Goal: Register for event/course

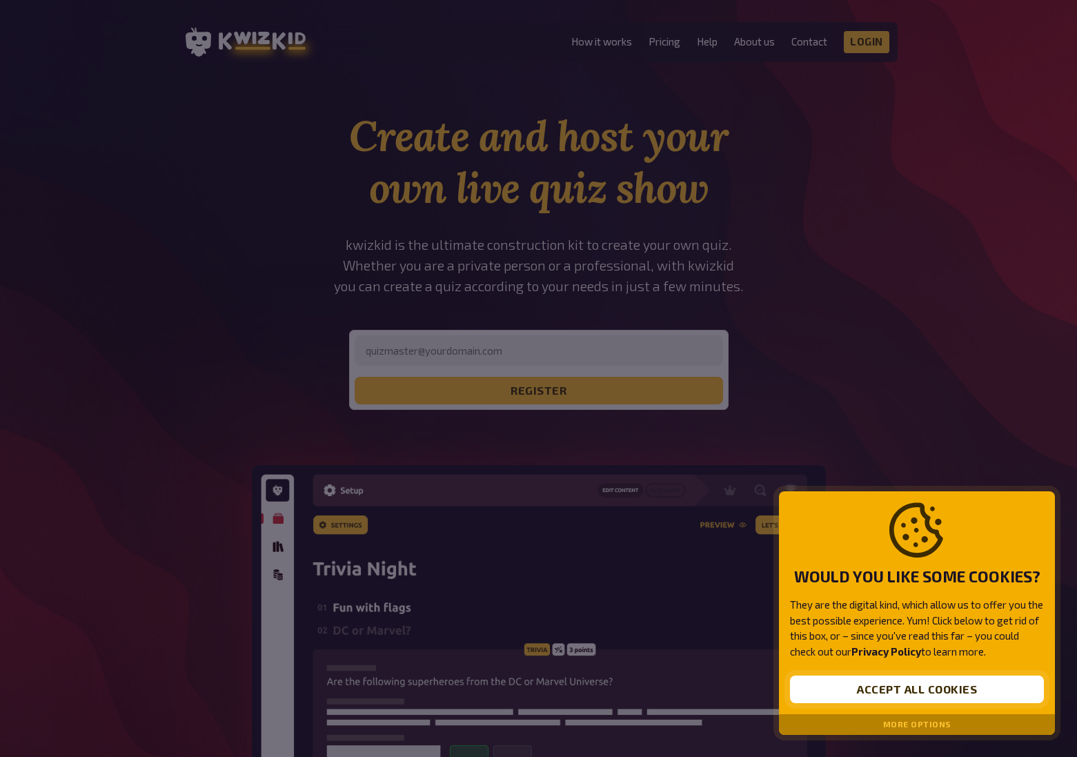
click at [940, 691] on button "Accept all cookies" at bounding box center [917, 689] width 254 height 28
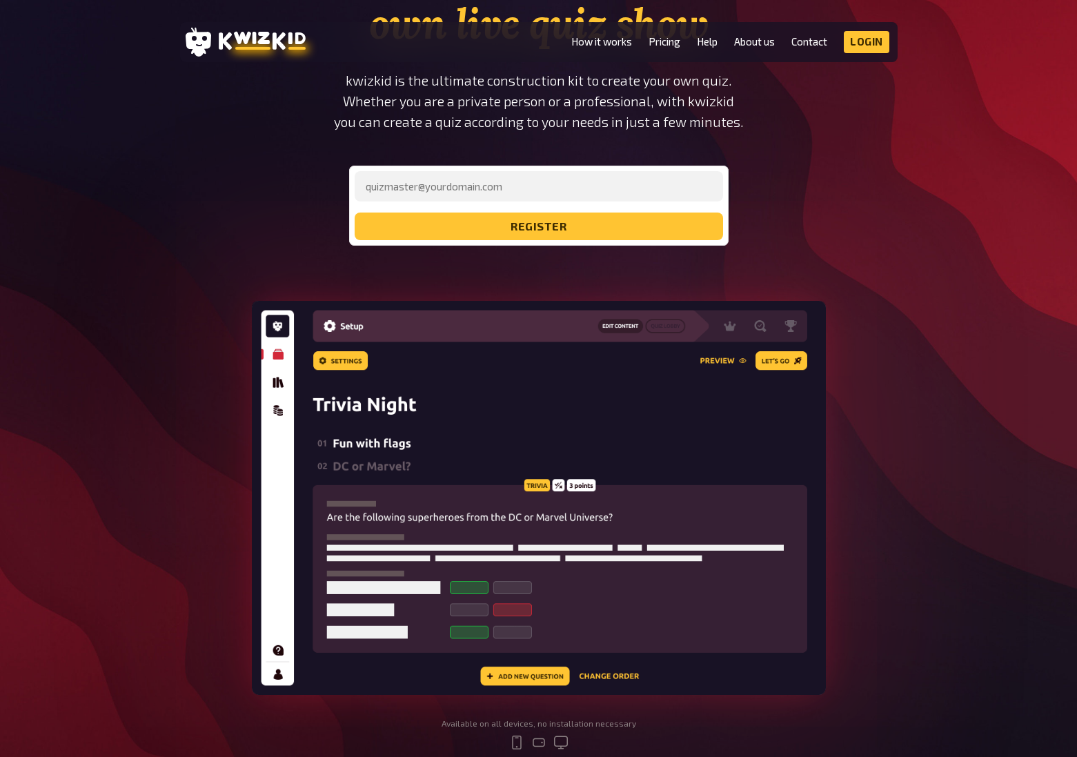
scroll to position [15, 0]
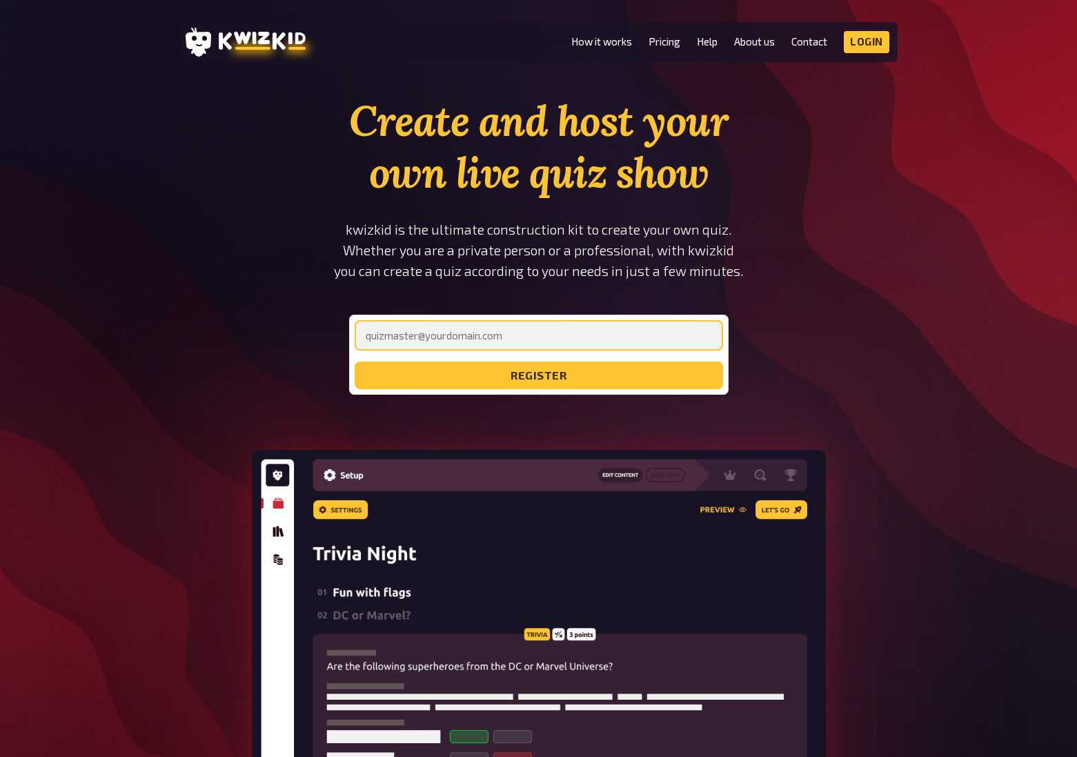
click at [526, 344] on input "email" at bounding box center [539, 335] width 368 height 30
type input "[EMAIL_ADDRESS][DOMAIN_NAME]"
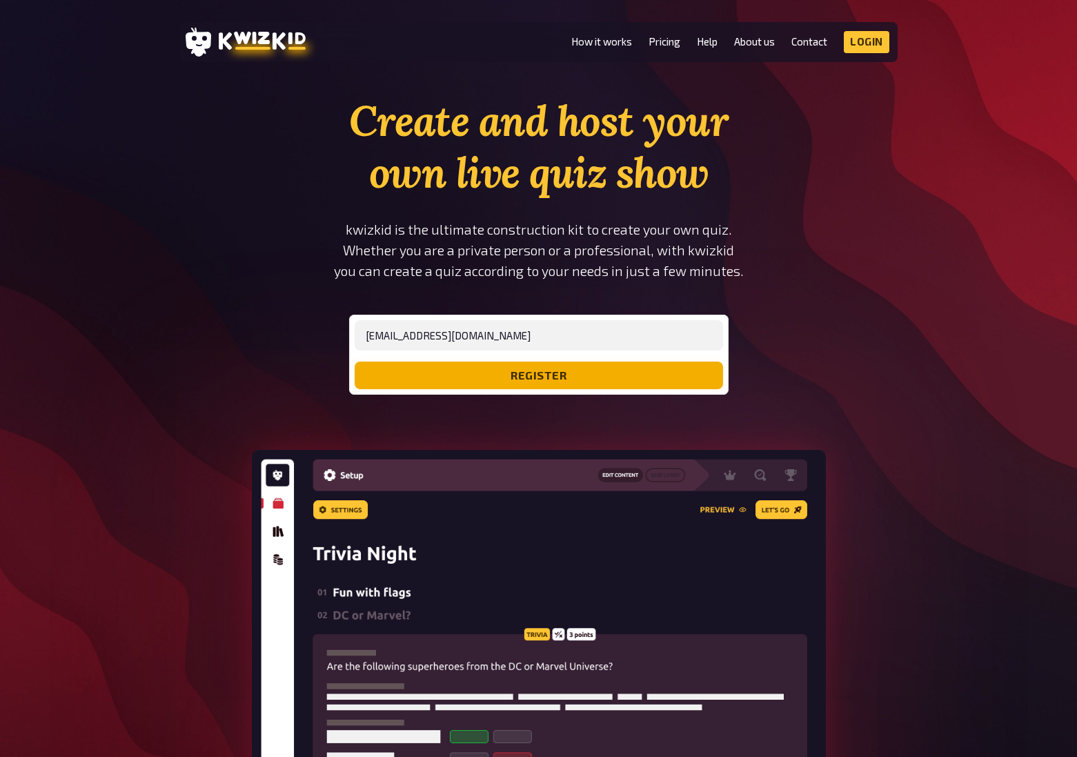
click at [544, 373] on button "register" at bounding box center [539, 375] width 368 height 28
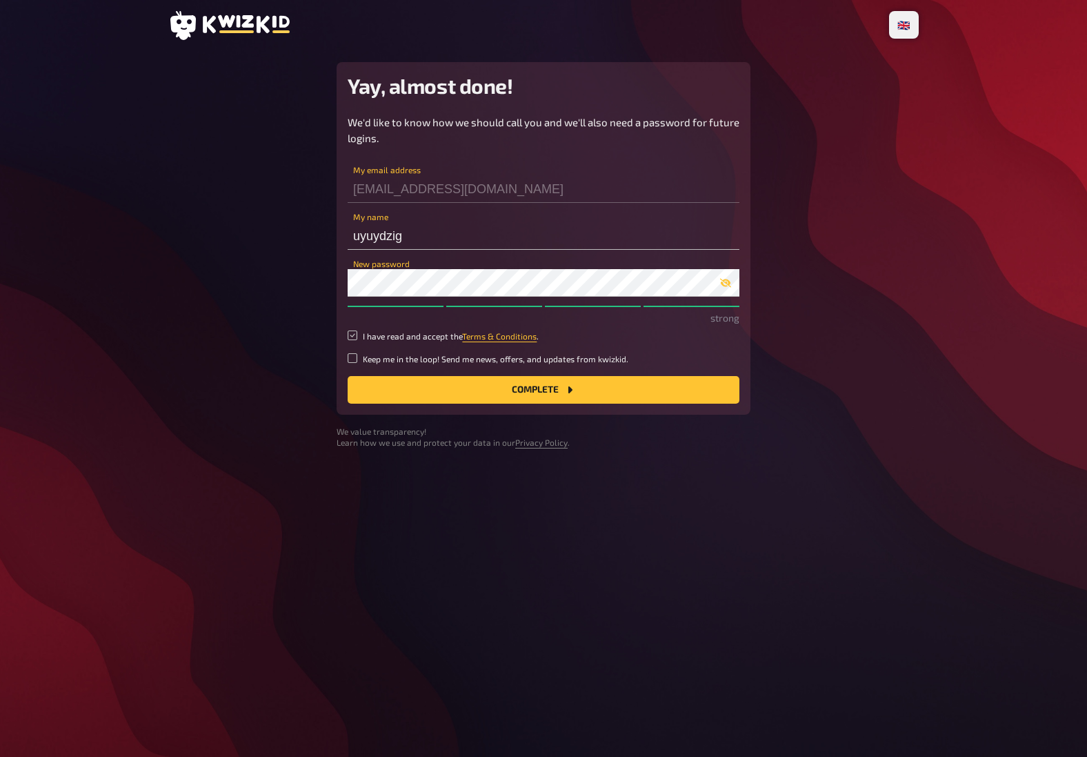
click at [353, 335] on input "I have read and accept the Terms & Conditions ." at bounding box center [353, 335] width 10 height 10
checkbox input "true"
drag, startPoint x: 352, startPoint y: 358, endPoint x: 375, endPoint y: 371, distance: 26.3
click at [352, 359] on input "Keep me in the loop! Send me news, offers, and updates from kwizkid." at bounding box center [353, 358] width 10 height 10
checkbox input "true"
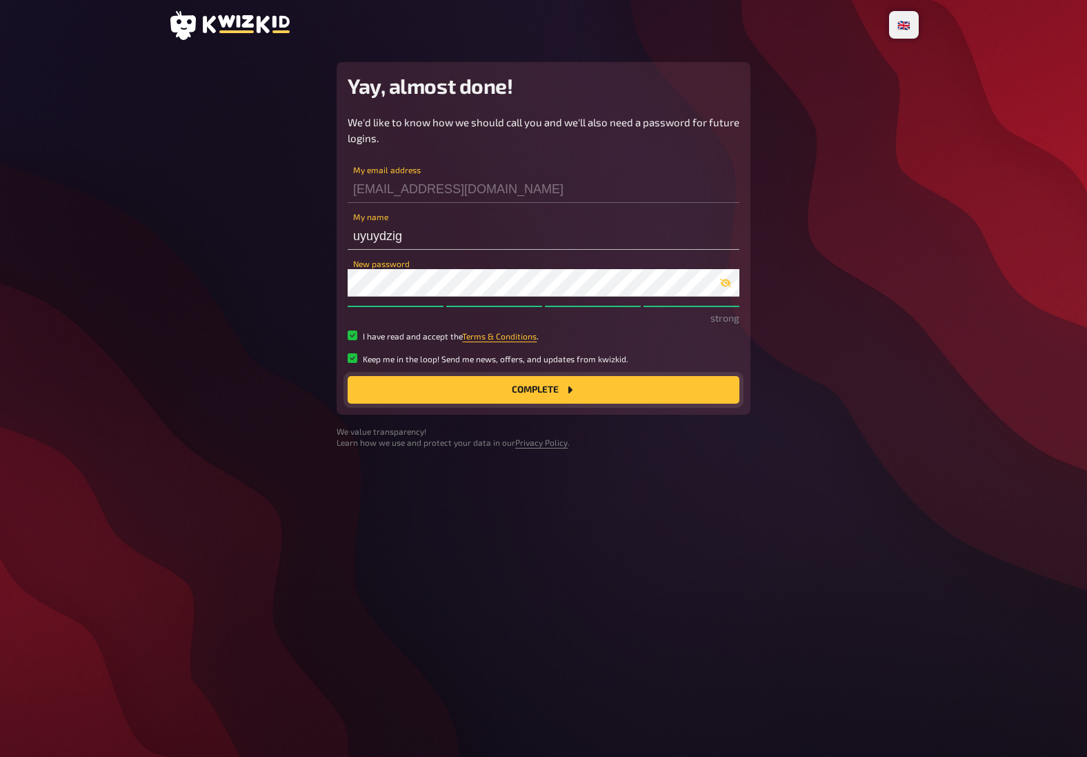
click at [522, 390] on button "Complete" at bounding box center [544, 390] width 392 height 28
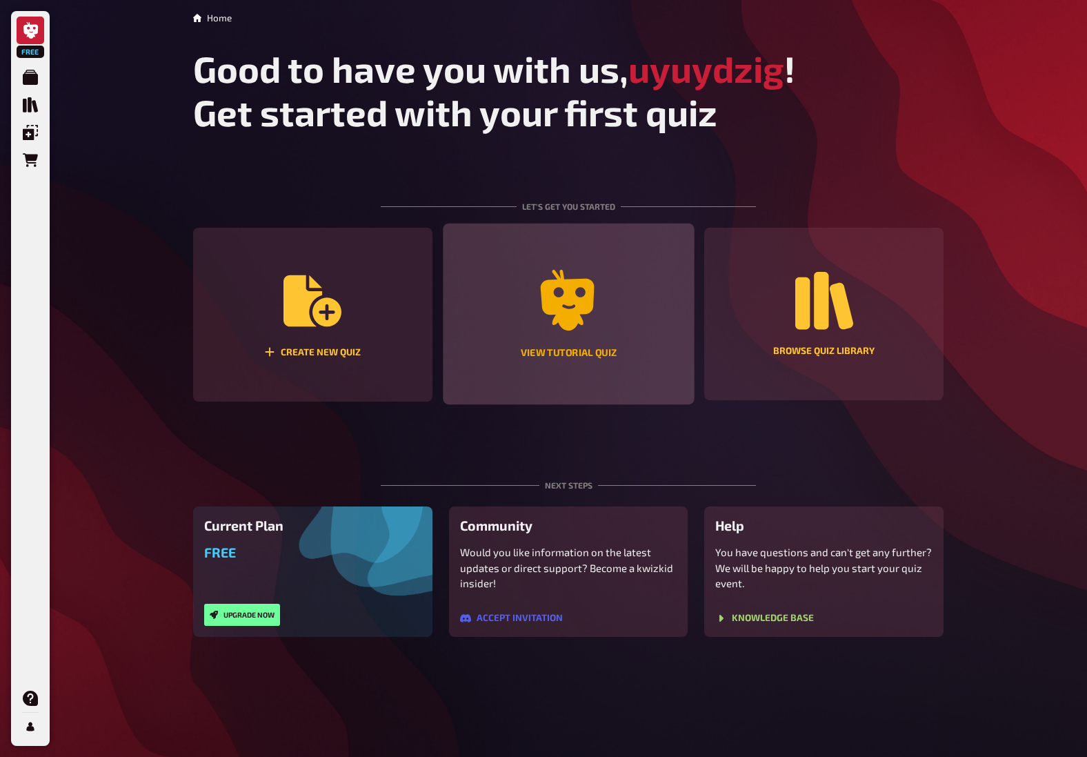
click at [586, 305] on icon "View tutorial quiz" at bounding box center [568, 300] width 54 height 61
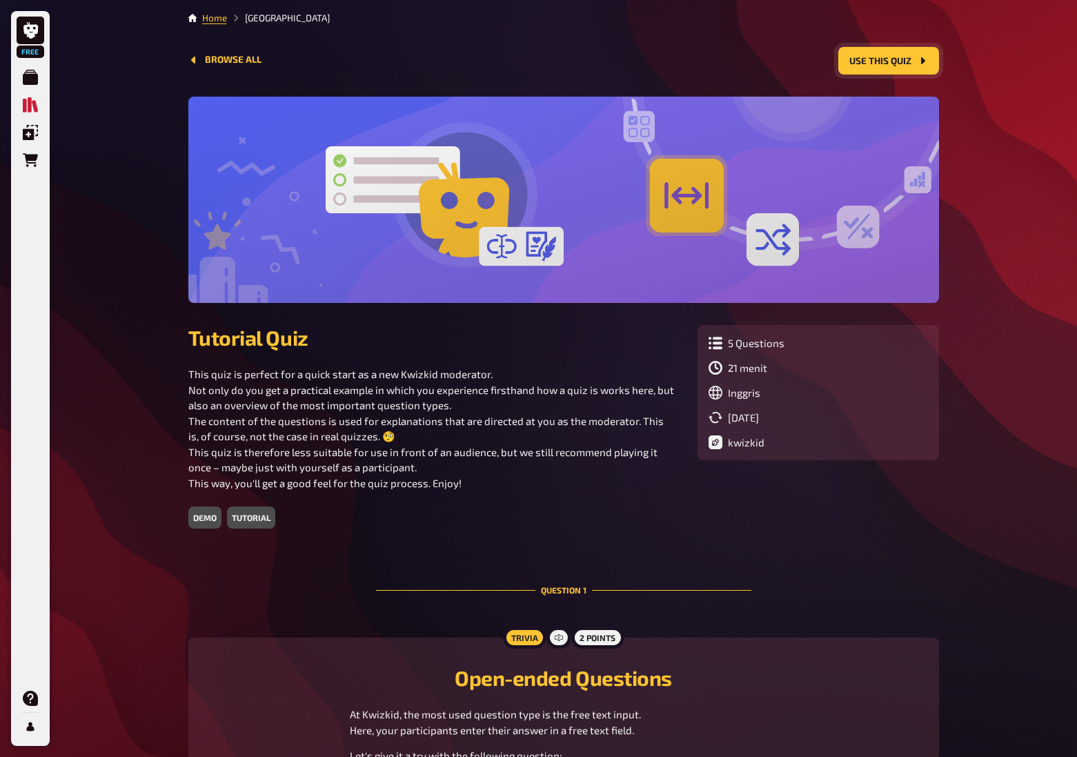
click at [886, 65] on button "Use this quiz" at bounding box center [888, 61] width 101 height 28
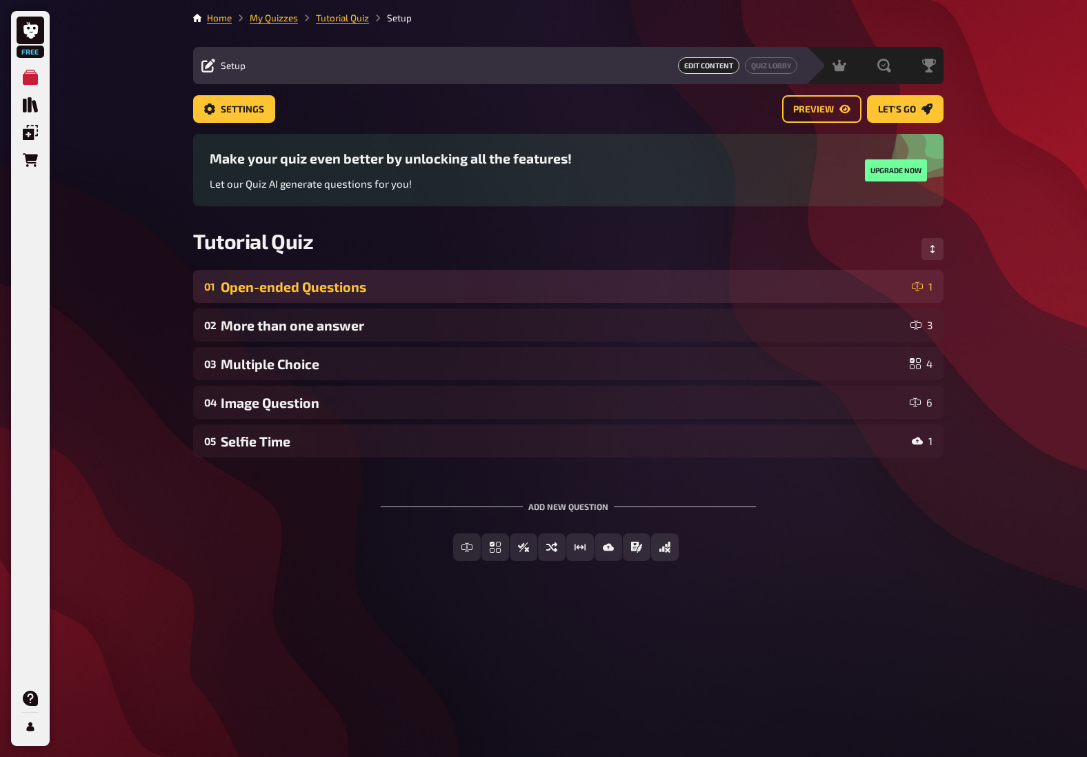
click at [632, 297] on div "01 Open-ended Questions 1" at bounding box center [568, 286] width 751 height 33
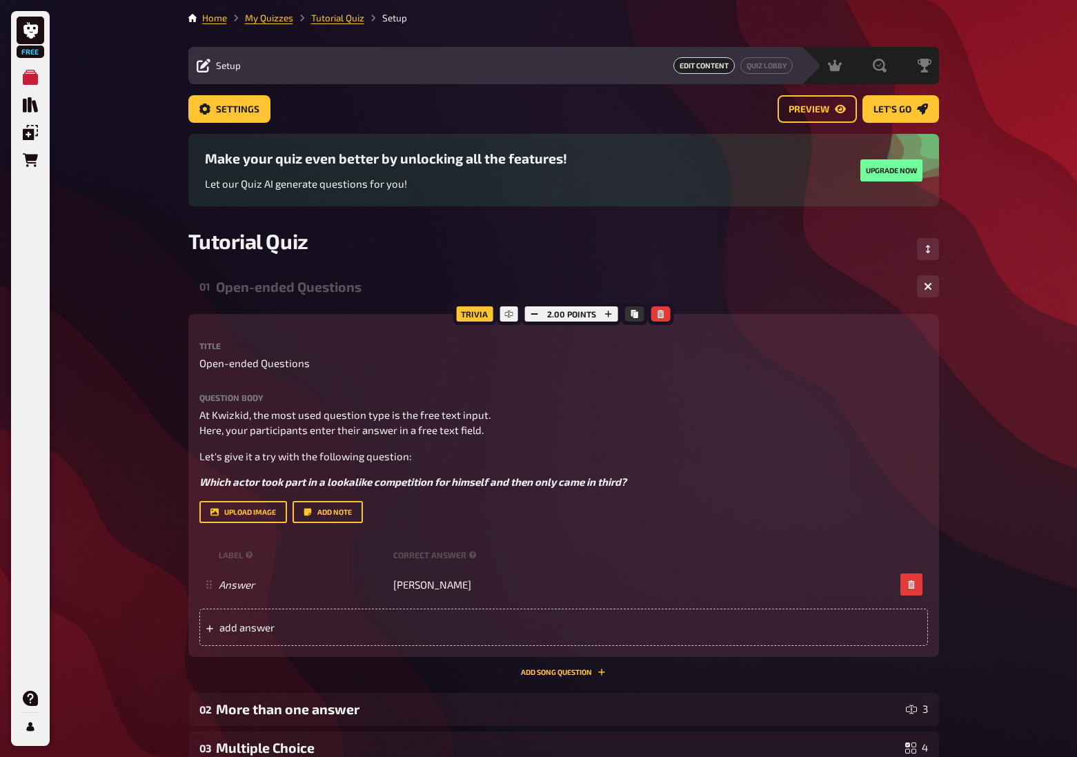
click at [685, 277] on div "01 Open-ended Questions 1" at bounding box center [563, 286] width 751 height 33
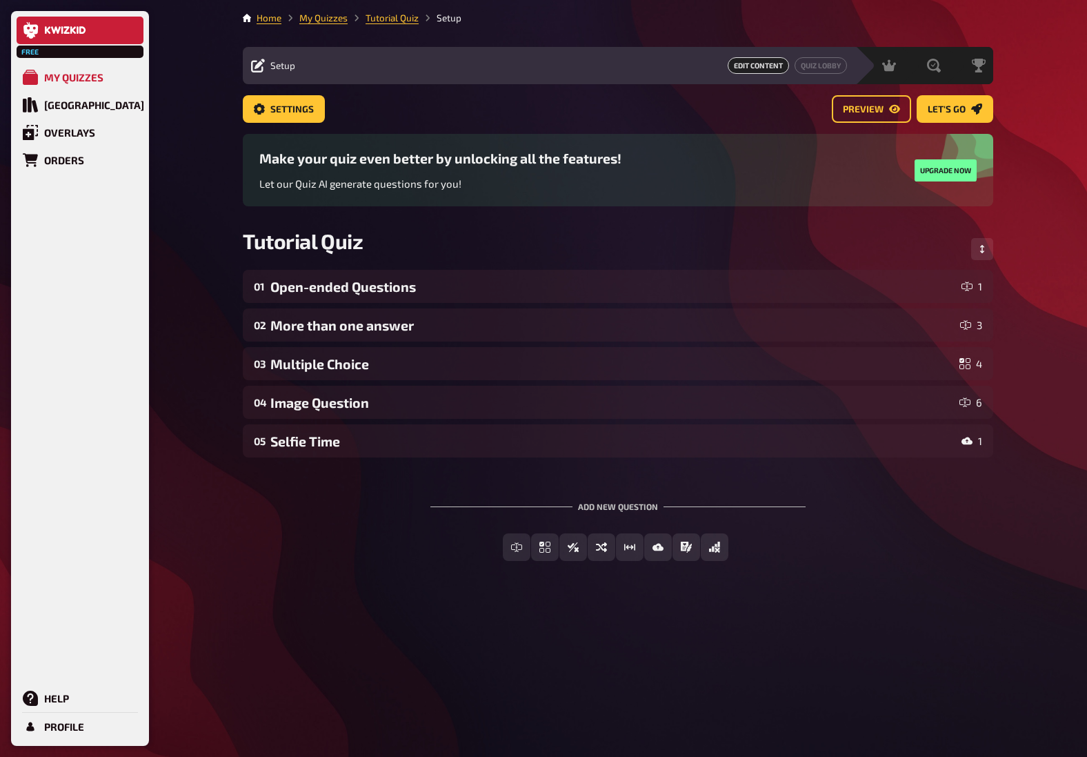
click at [32, 38] on icon at bounding box center [31, 30] width 17 height 17
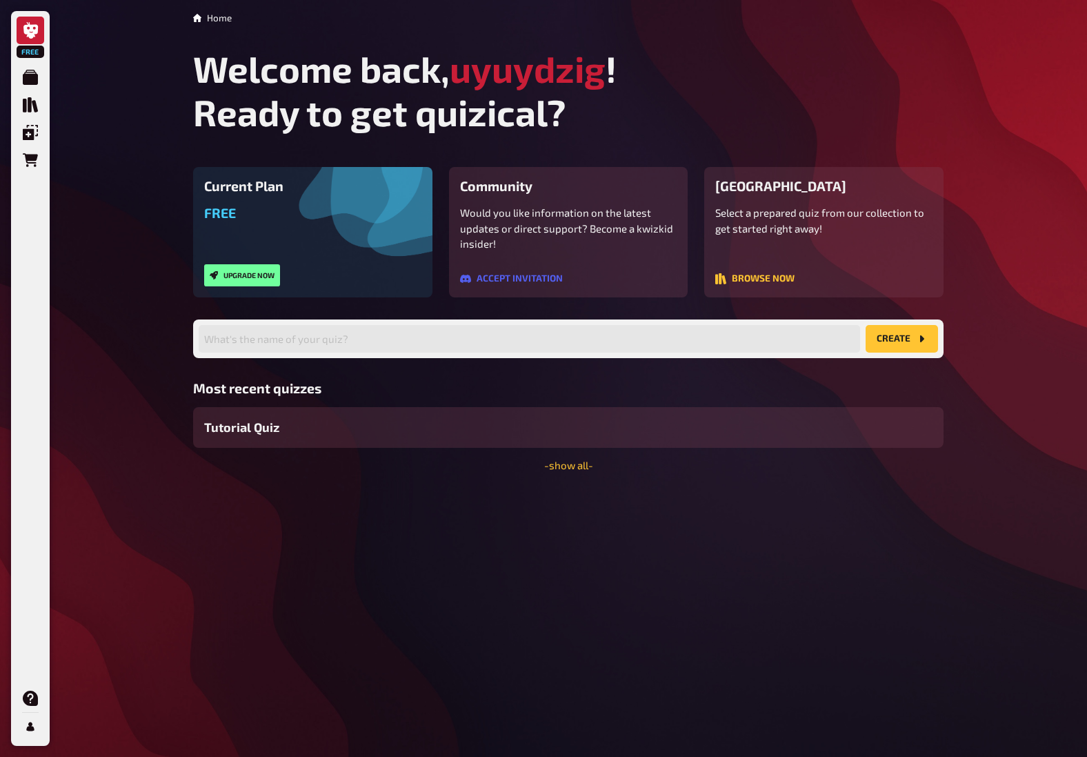
click at [895, 339] on button "create" at bounding box center [902, 339] width 72 height 28
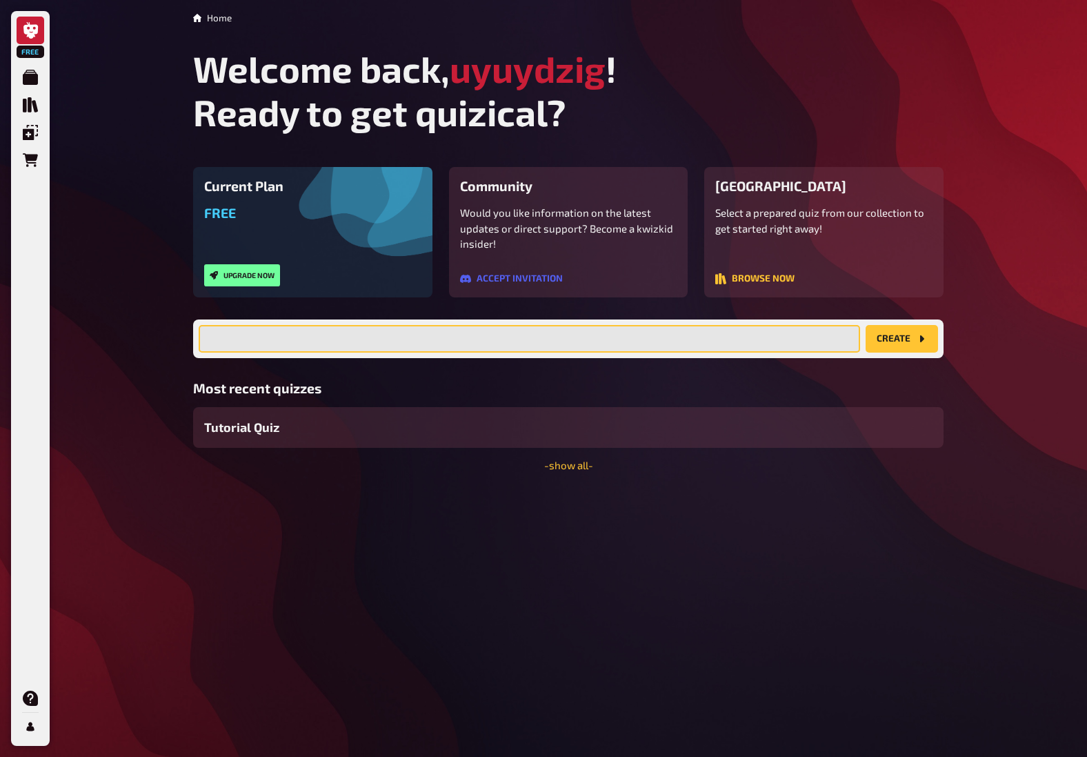
click at [591, 335] on input "text" at bounding box center [530, 339] width 662 height 28
type input "esfg"
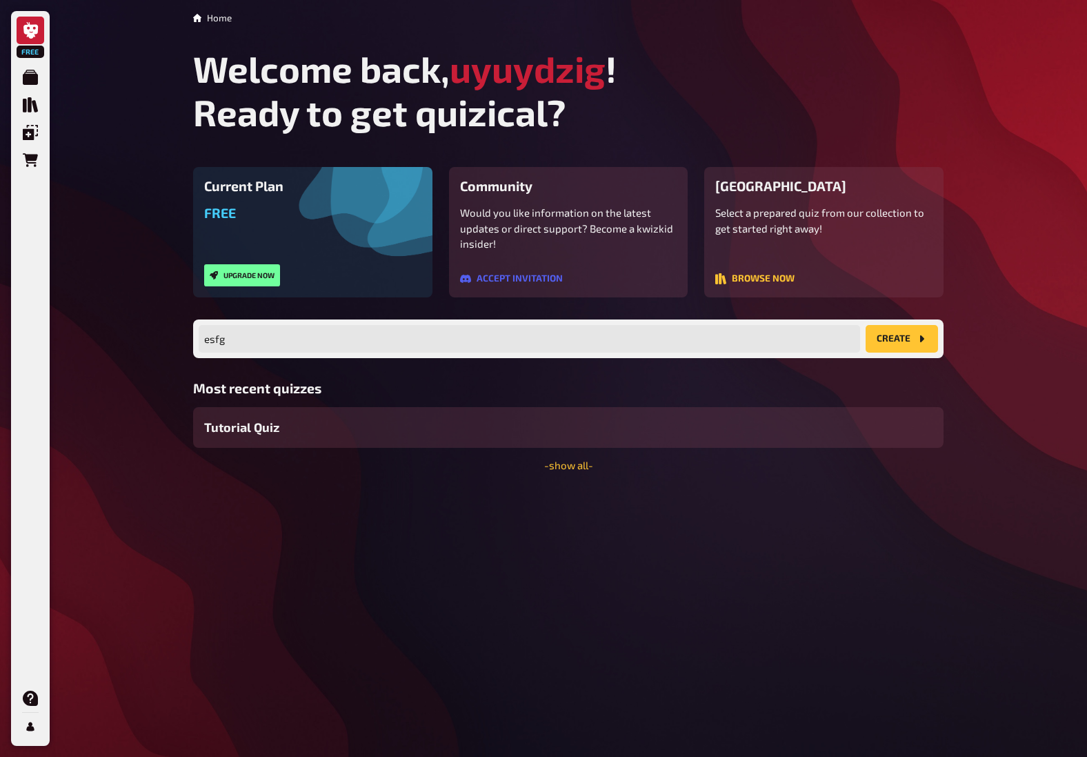
click at [916, 335] on icon "create" at bounding box center [921, 338] width 11 height 11
